Goal: Find contact information: Find contact information

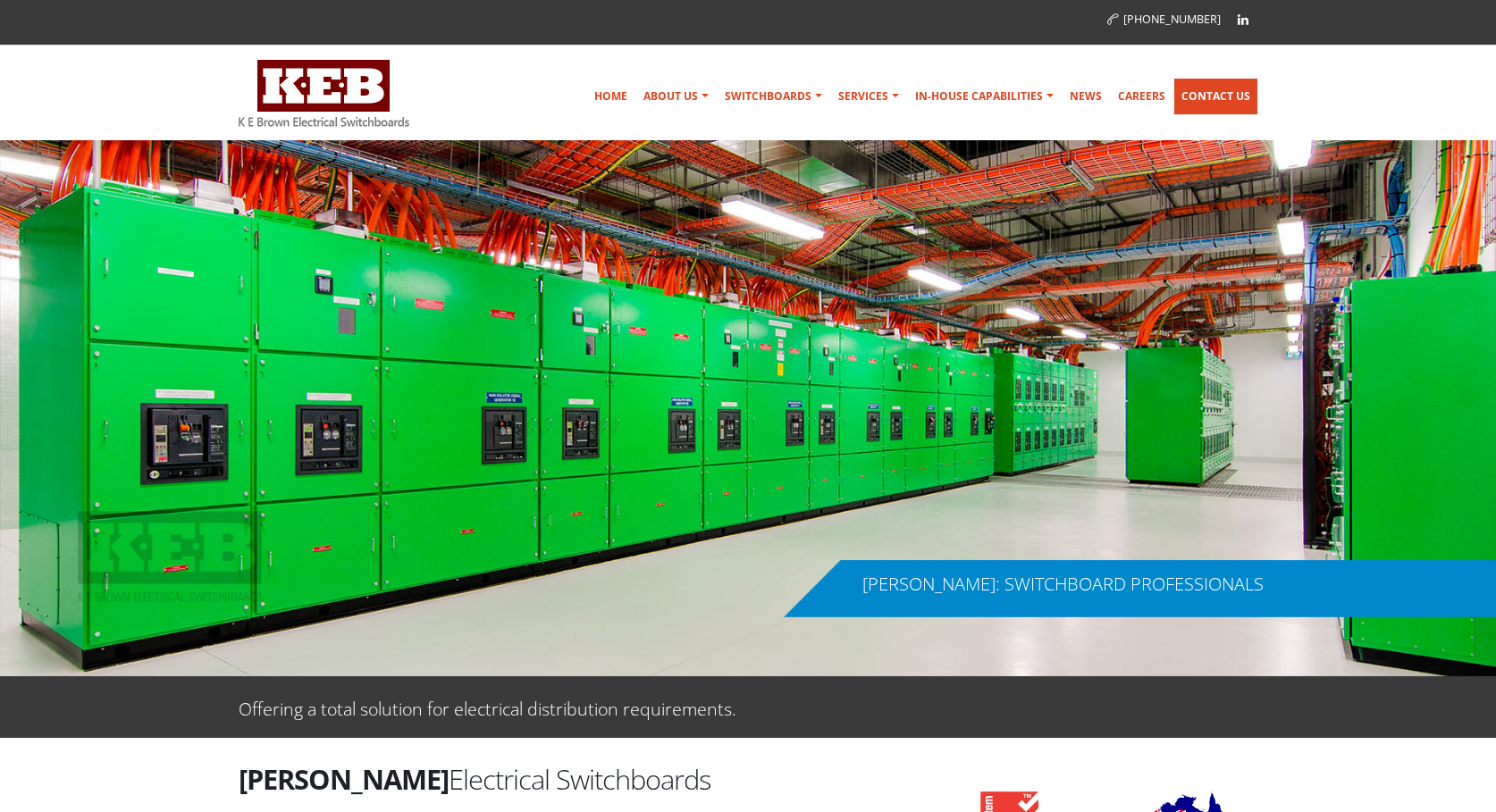
click at [1221, 93] on link "Contact Us" at bounding box center [1216, 97] width 84 height 36
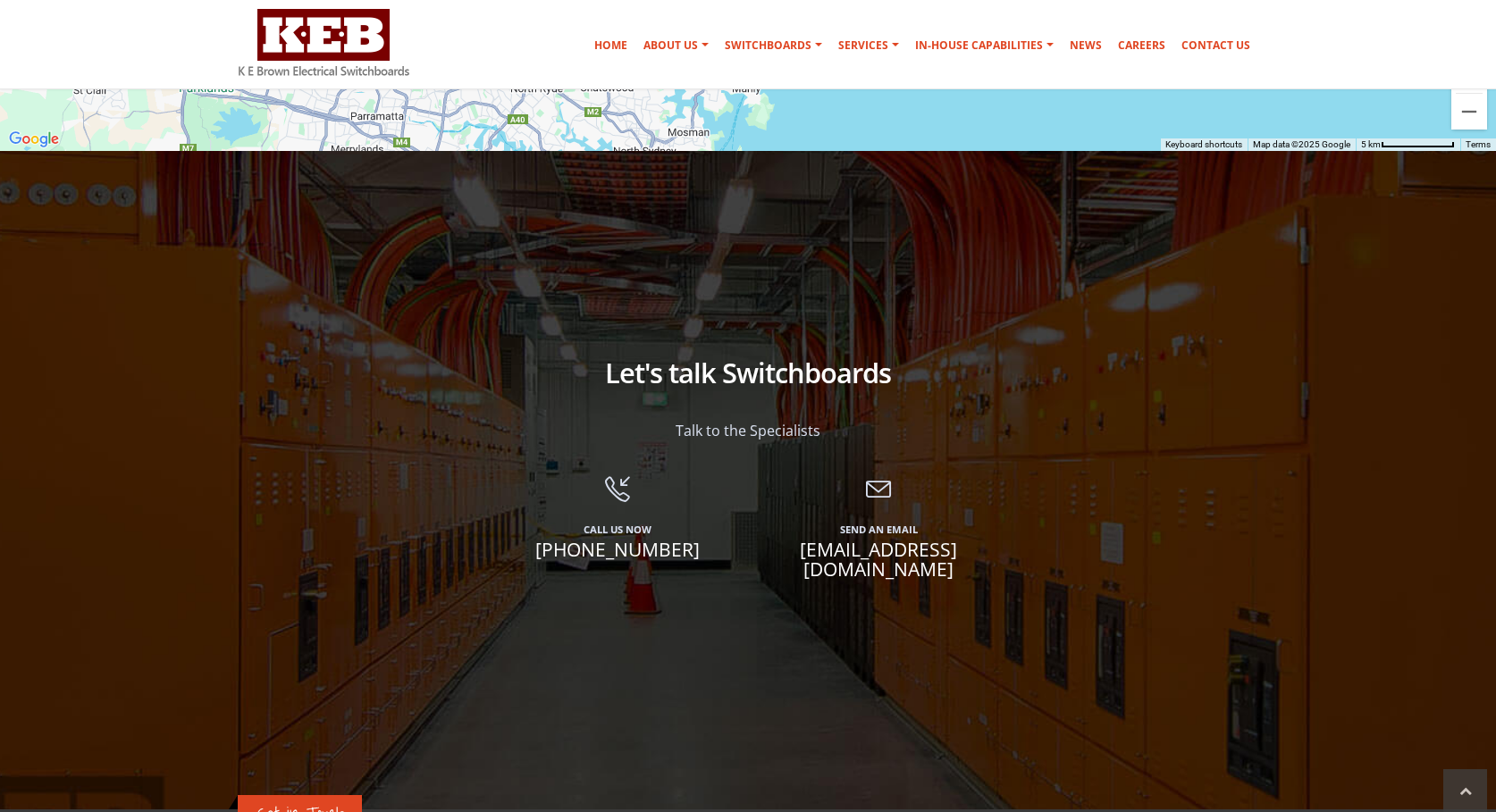
scroll to position [1251, 0]
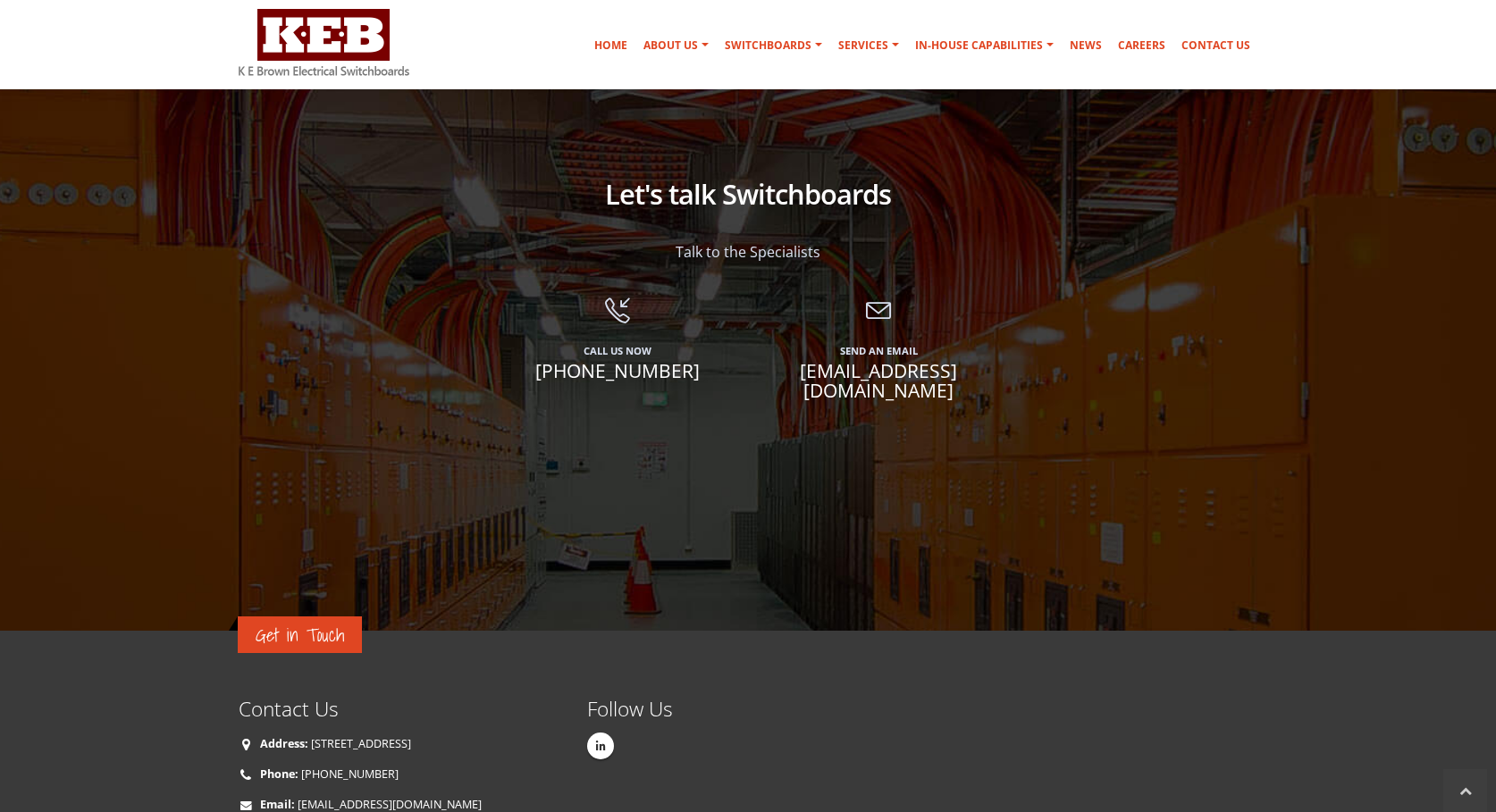
click at [879, 377] on span "[EMAIL_ADDRESS][DOMAIN_NAME]" at bounding box center [879, 380] width 235 height 39
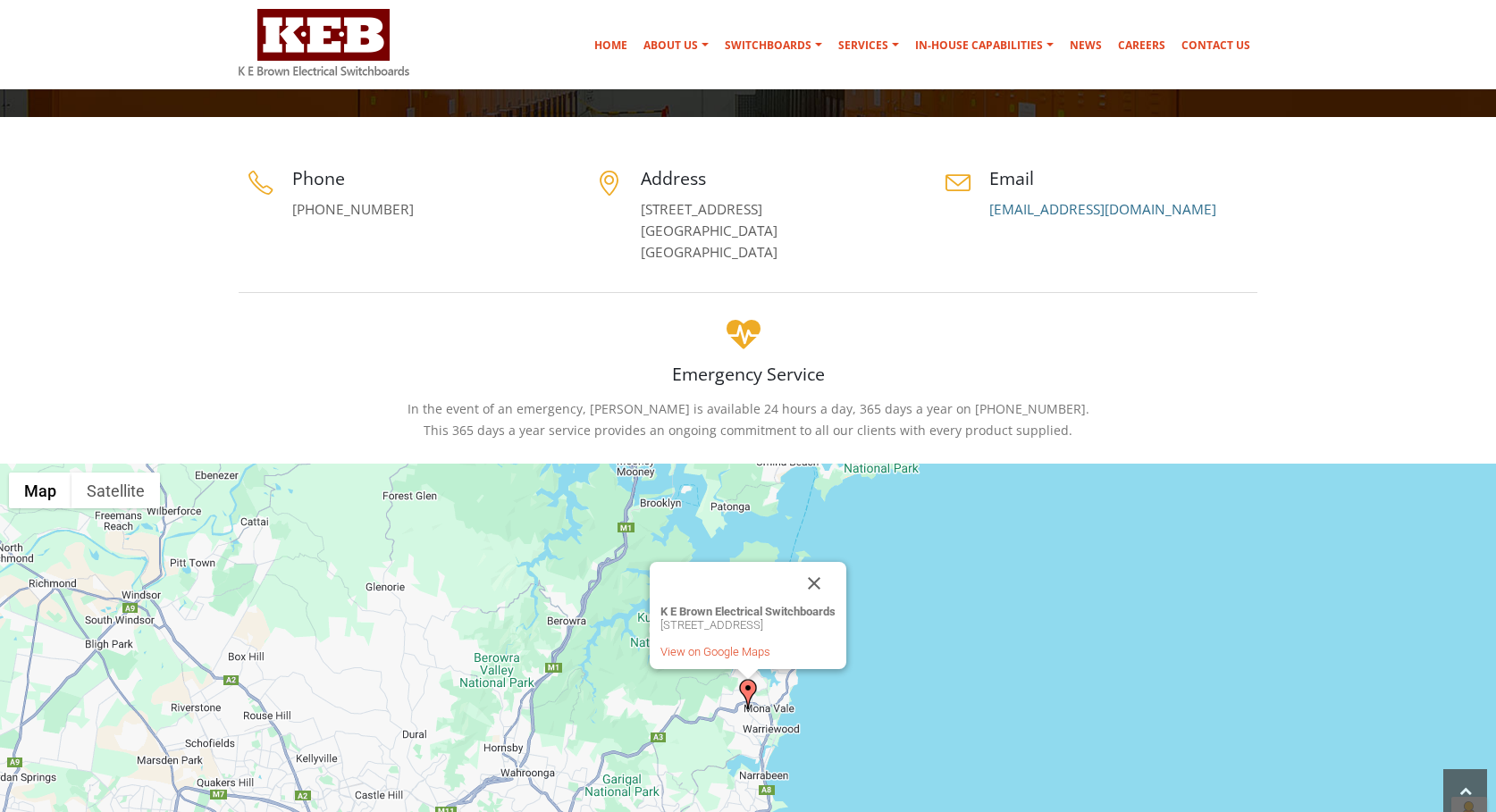
scroll to position [179, 0]
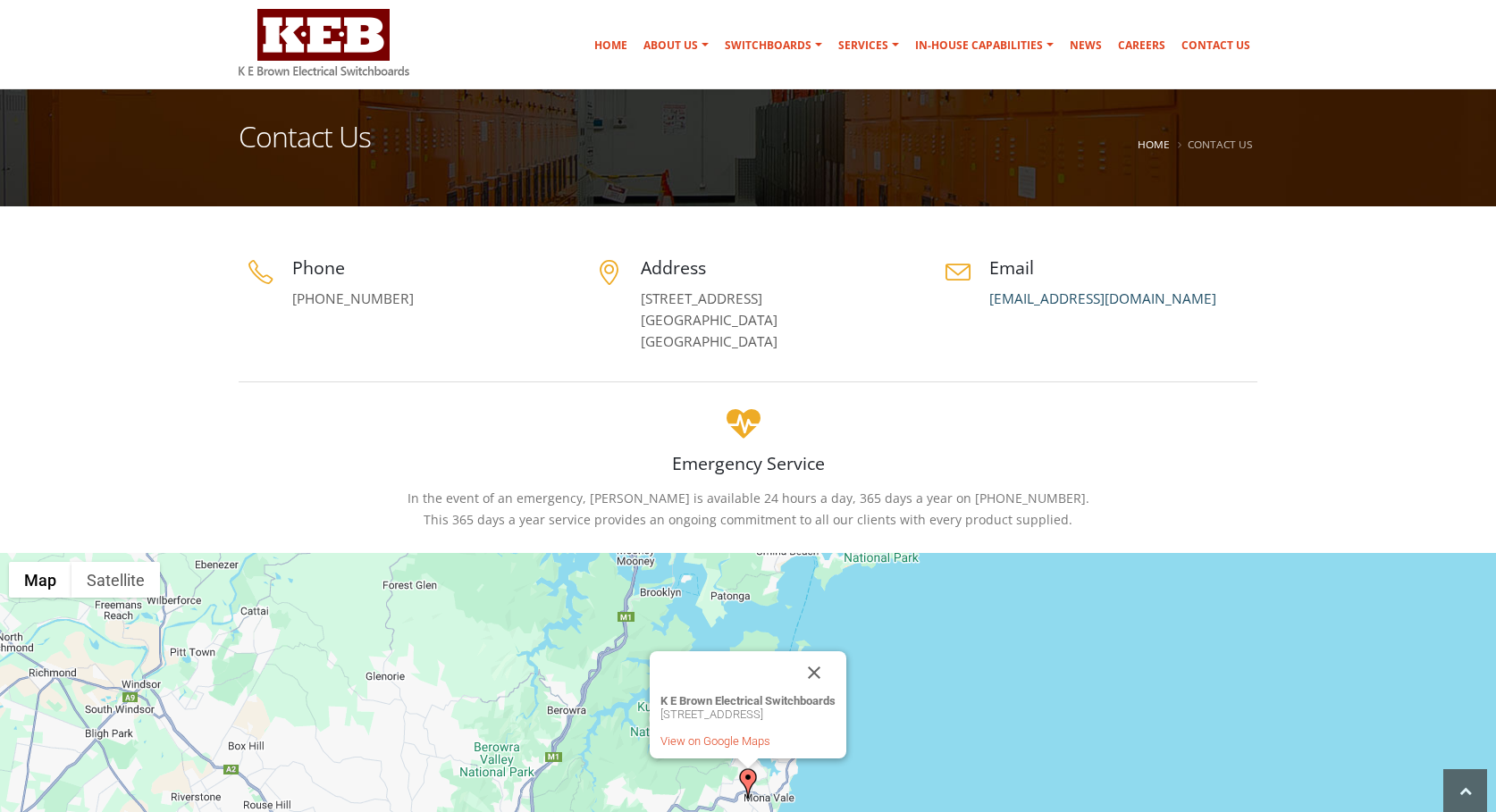
click at [1112, 302] on link "[EMAIL_ADDRESS][DOMAIN_NAME]" at bounding box center [1103, 299] width 227 height 19
drag, startPoint x: 1170, startPoint y: 298, endPoint x: 992, endPoint y: 301, distance: 178.0
click at [992, 301] on p "[EMAIL_ADDRESS][DOMAIN_NAME]" at bounding box center [1124, 299] width 268 height 22
copy link "[EMAIL_ADDRESS][DOMAIN_NAME]"
